Goal: Check status

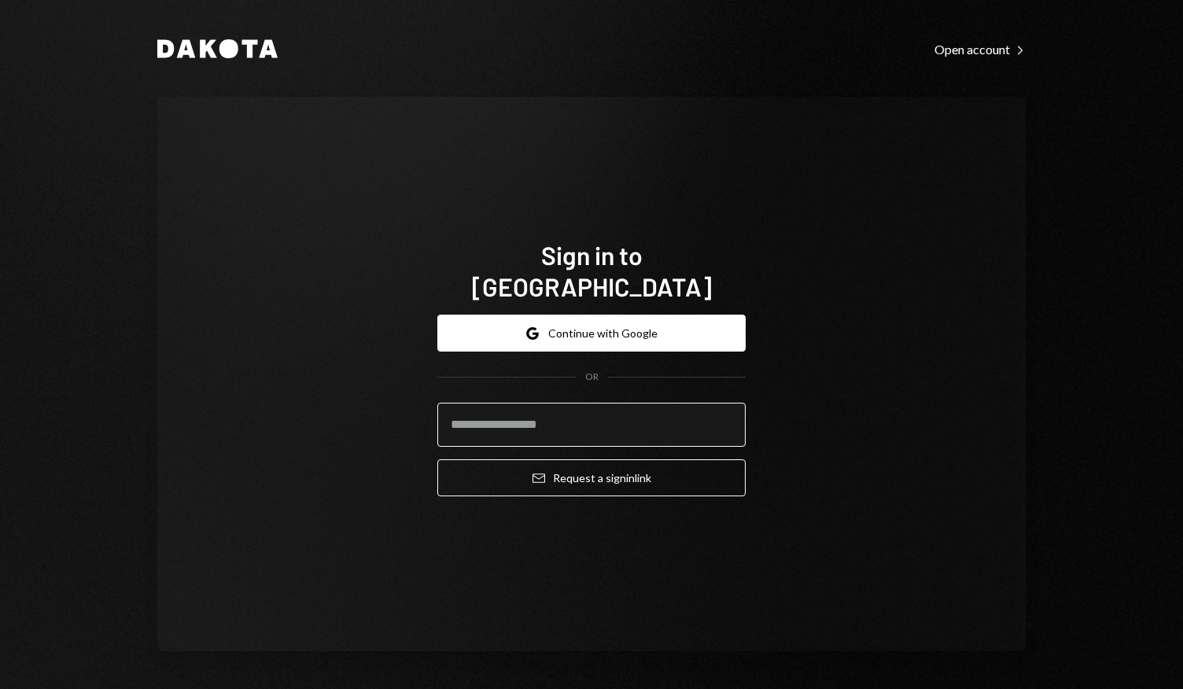
click at [558, 411] on input "email" at bounding box center [591, 425] width 308 height 44
type input "**********"
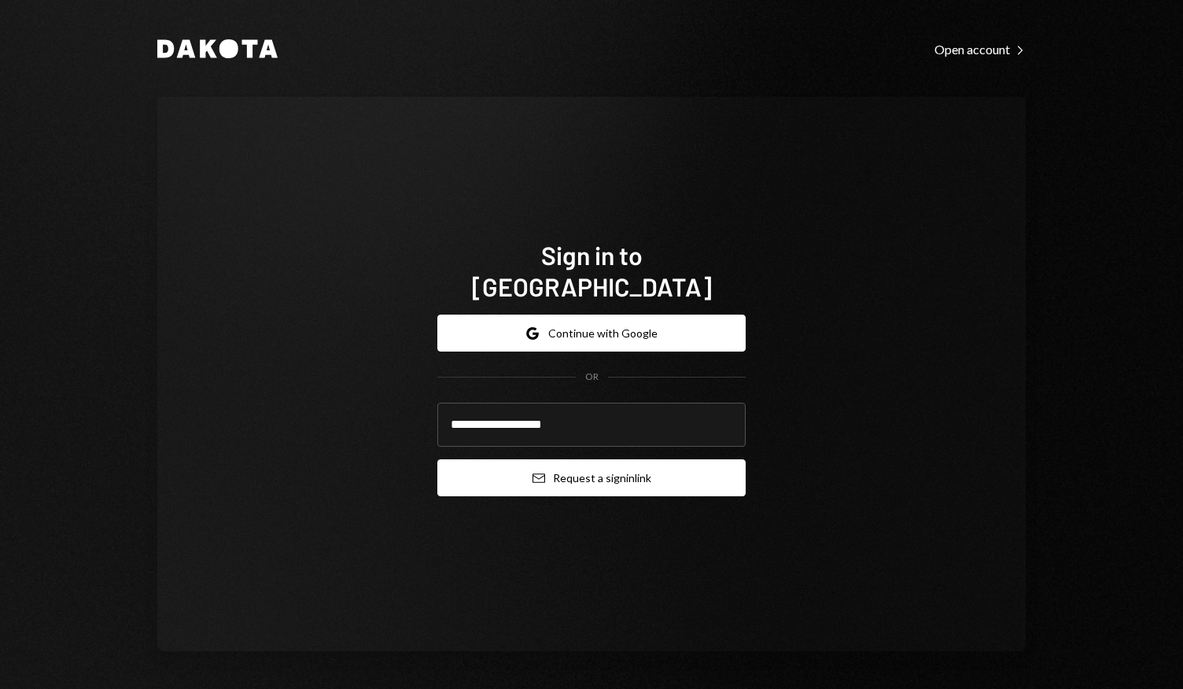
click at [591, 462] on button "Email Request a sign in link" at bounding box center [591, 477] width 308 height 37
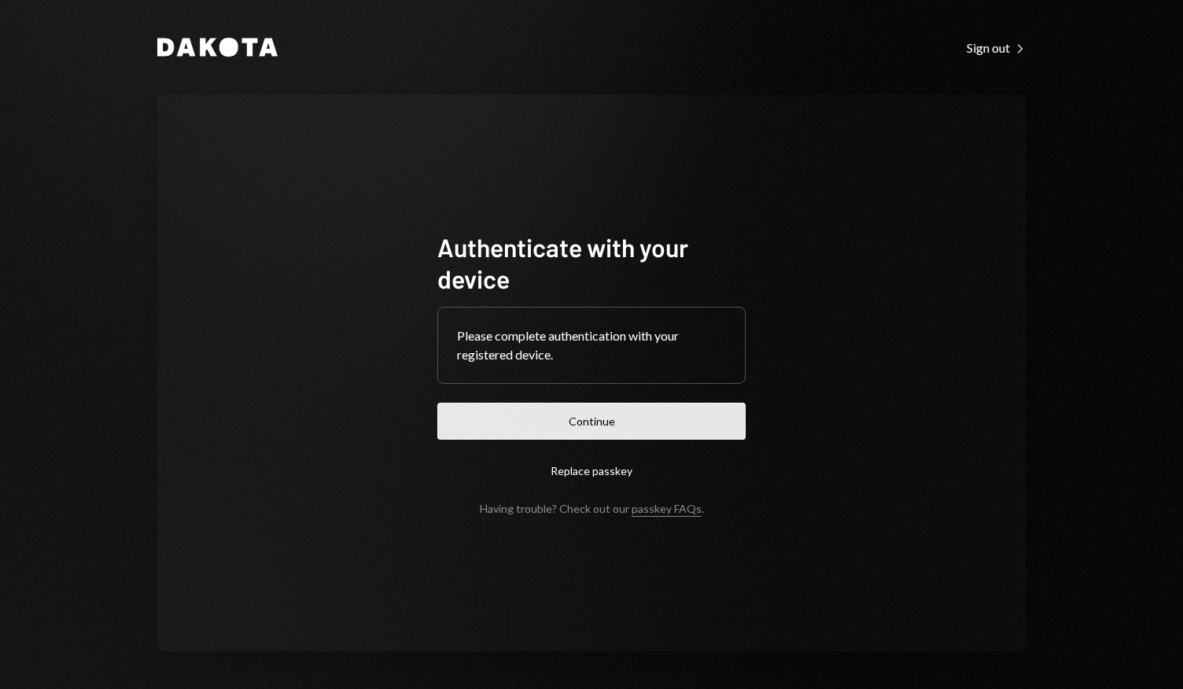
click at [580, 426] on button "Continue" at bounding box center [591, 421] width 308 height 37
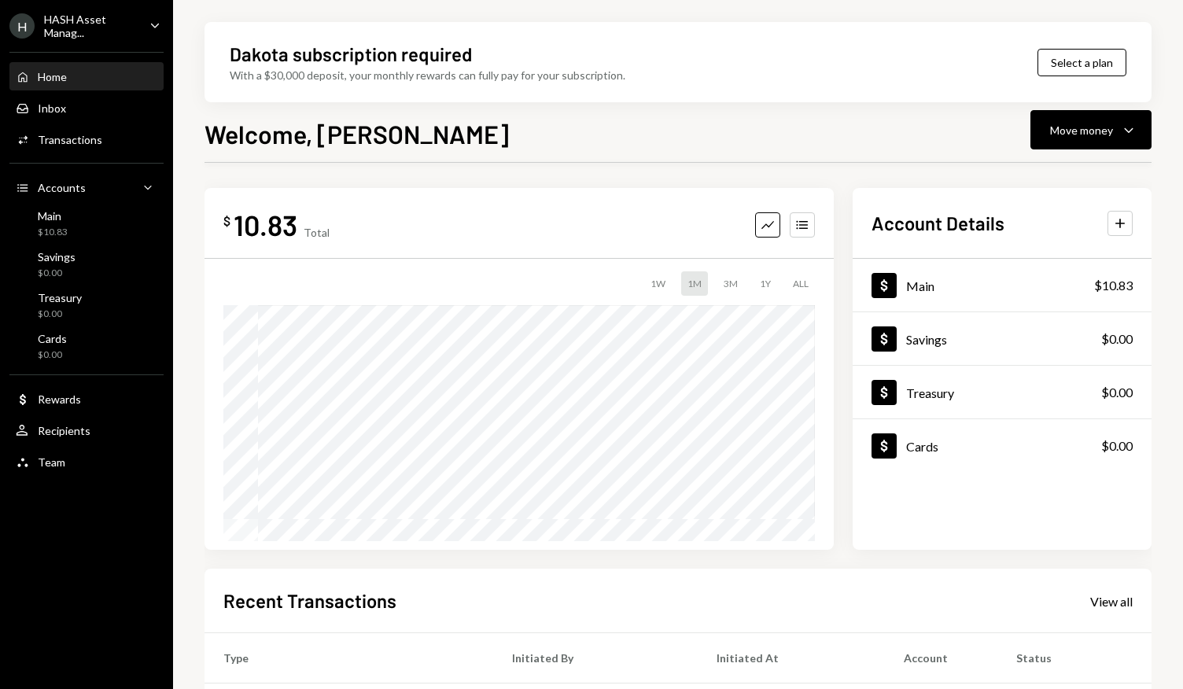
scroll to position [259, 0]
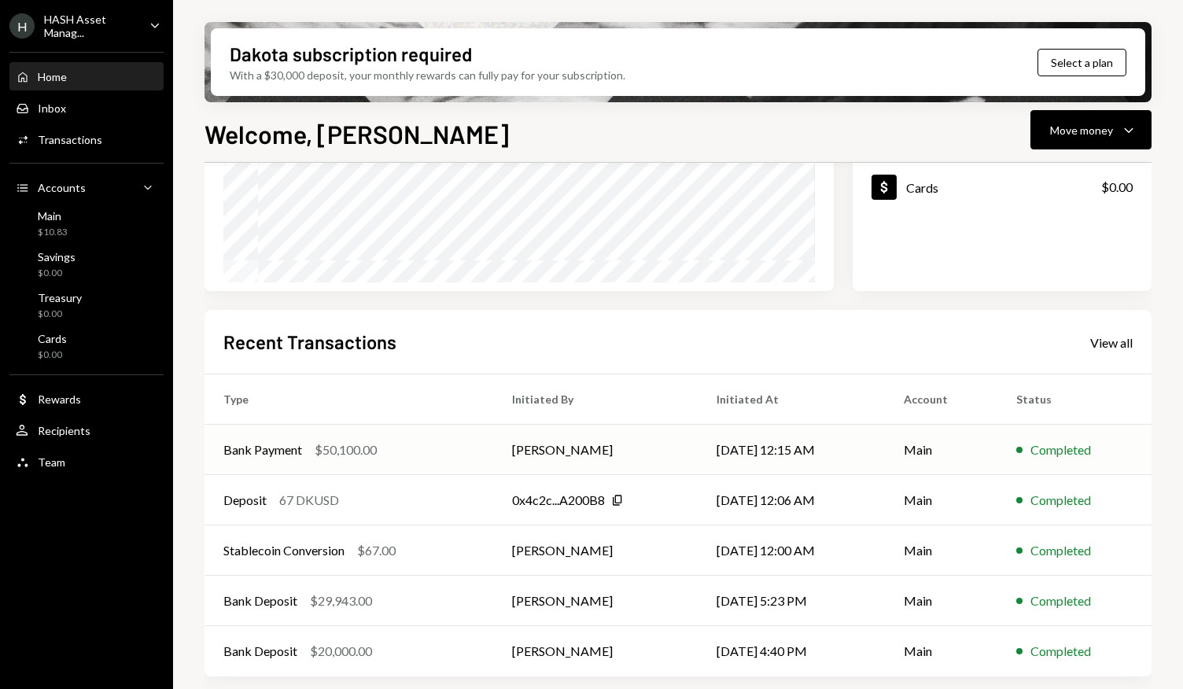
click at [400, 450] on div "Bank Payment $50,100.00" at bounding box center [348, 449] width 251 height 19
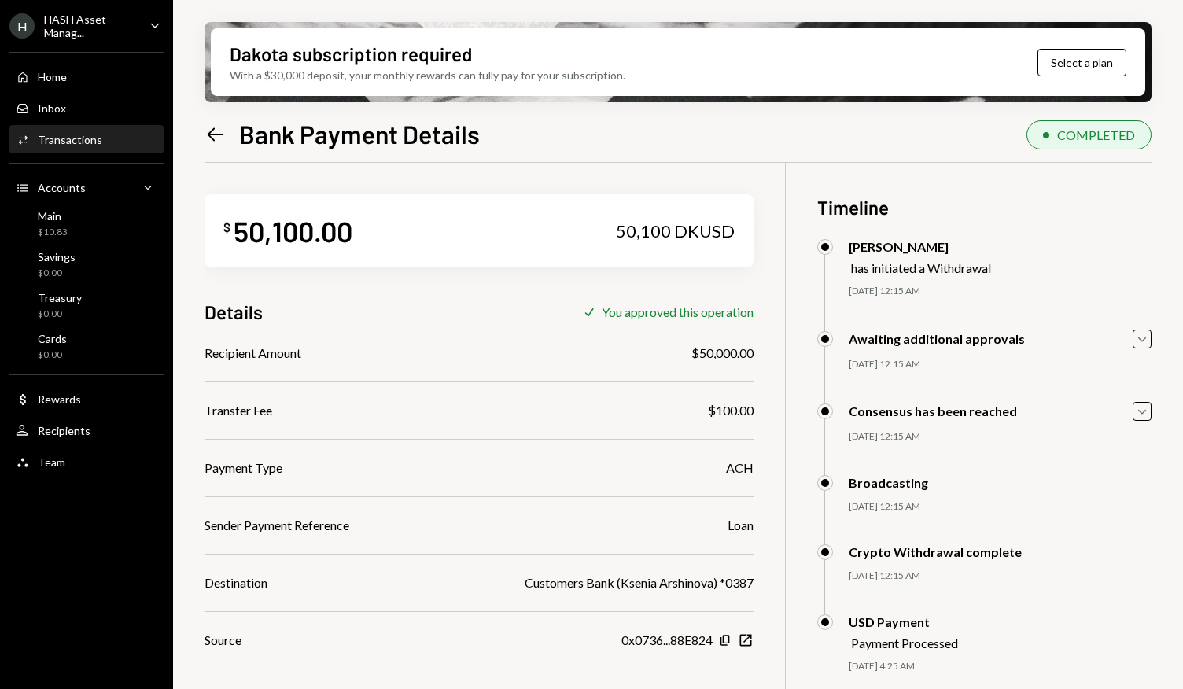
scroll to position [126, 0]
